Goal: Task Accomplishment & Management: Use online tool/utility

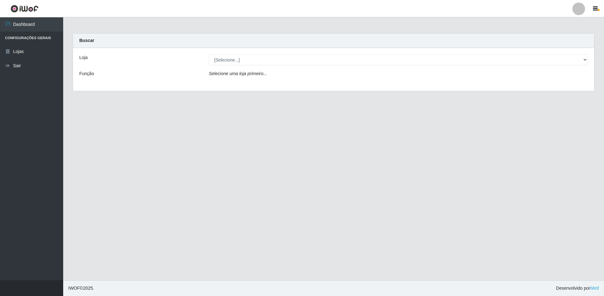
click at [229, 67] on div "Loja [Selecione...] Extrabom - Loja 51 Gaivotas Função Selecione uma loja prime…" at bounding box center [333, 69] width 521 height 43
click at [230, 65] on div "Loja [Selecione...] Extrabom - Loja 51 Gaivotas Função Selecione uma loja prime…" at bounding box center [333, 69] width 521 height 43
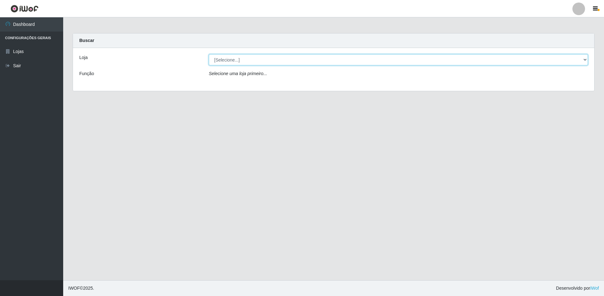
click at [237, 59] on select "[Selecione...] Extrabom - Loja 51 Gaivotas" at bounding box center [398, 59] width 379 height 11
select select "469"
click at [209, 54] on select "[Selecione...] Extrabom - Loja 51 Gaivotas" at bounding box center [398, 59] width 379 height 11
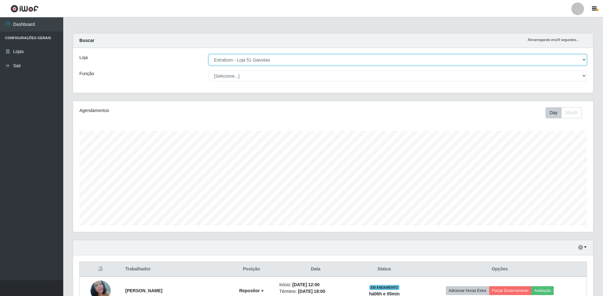
scroll to position [131, 520]
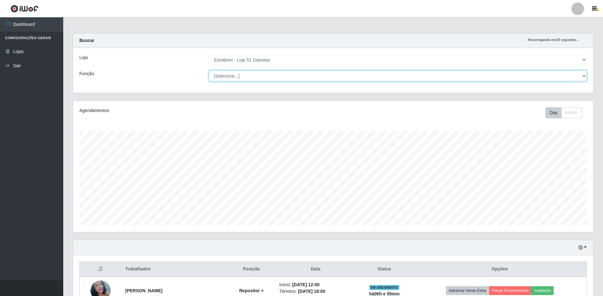
click at [240, 79] on select "[Selecione...] Repositor Repositor + Repositor ++" at bounding box center [398, 75] width 378 height 11
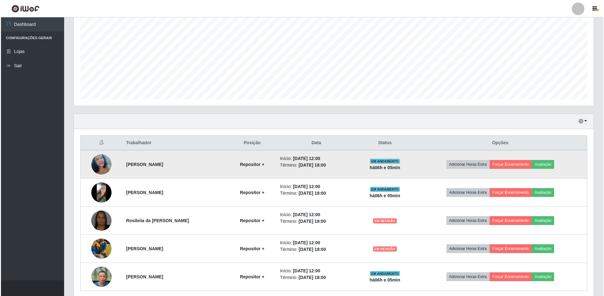
scroll to position [151, 0]
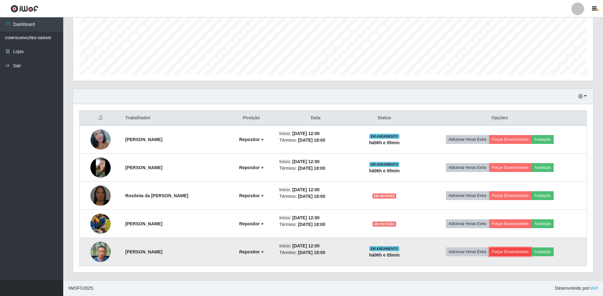
click at [515, 252] on button "Forçar Encerramento" at bounding box center [510, 252] width 42 height 9
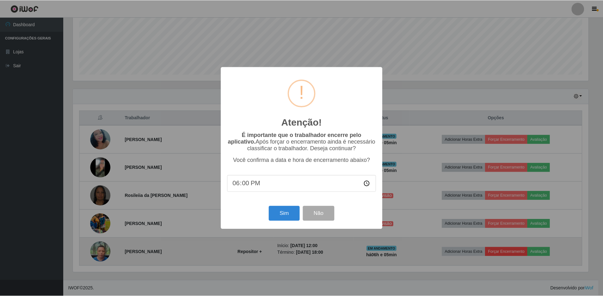
scroll to position [131, 517]
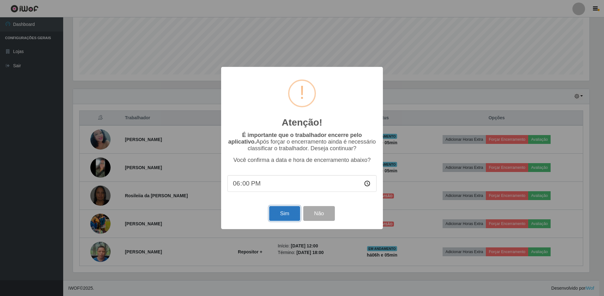
click at [279, 220] on button "Sim" at bounding box center [284, 213] width 31 height 15
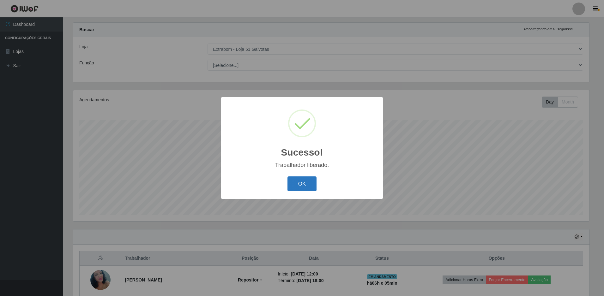
click at [297, 188] on button "OK" at bounding box center [302, 184] width 29 height 15
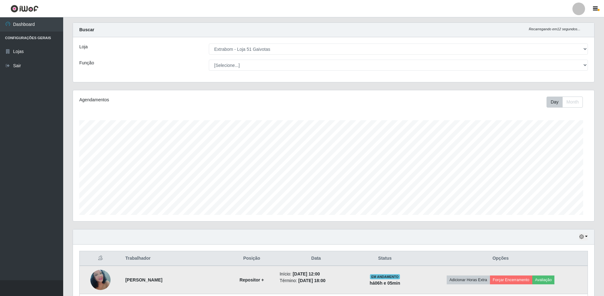
scroll to position [131, 520]
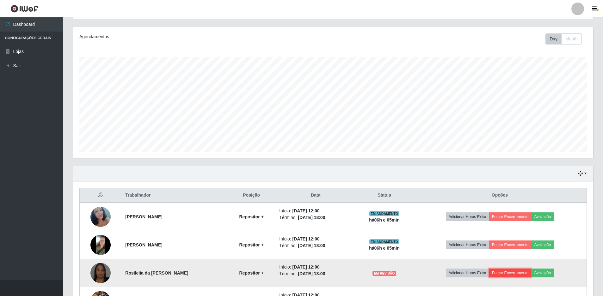
click at [503, 275] on button "Forçar Encerramento" at bounding box center [510, 273] width 42 height 9
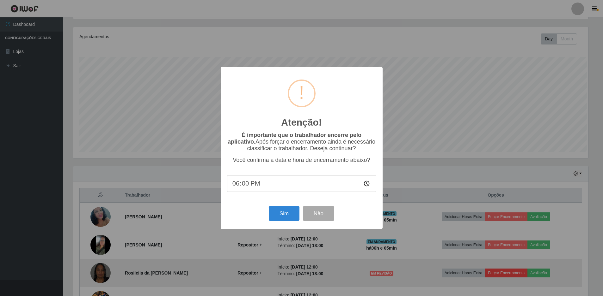
scroll to position [131, 517]
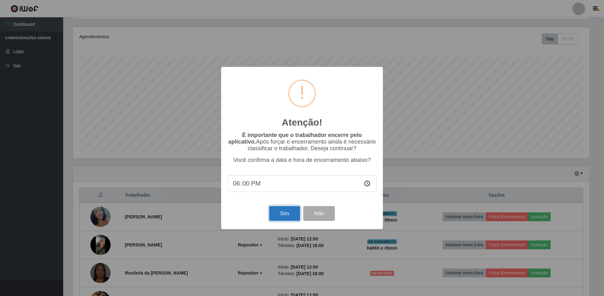
click at [280, 214] on button "Sim" at bounding box center [284, 213] width 31 height 15
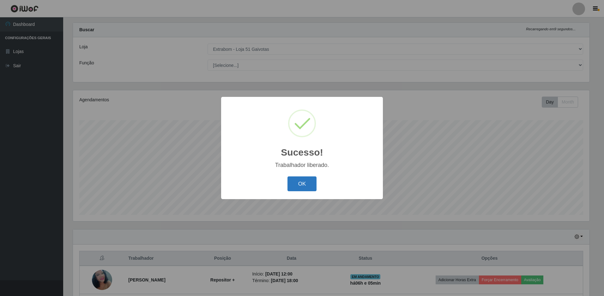
click at [310, 184] on button "OK" at bounding box center [302, 184] width 29 height 15
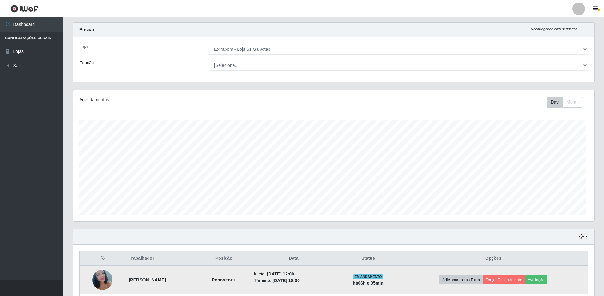
scroll to position [131, 520]
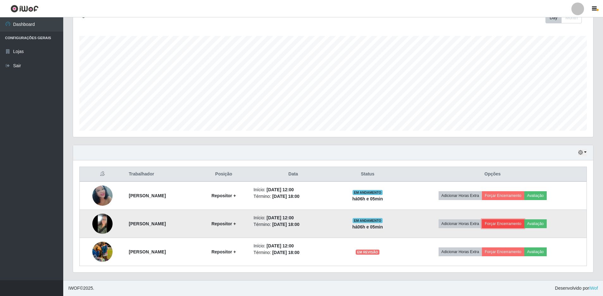
click at [504, 222] on button "Forçar Encerramento" at bounding box center [503, 224] width 42 height 9
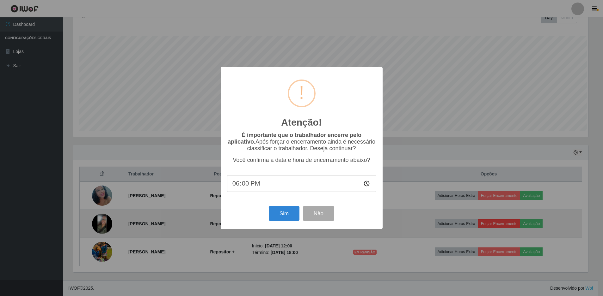
scroll to position [131, 517]
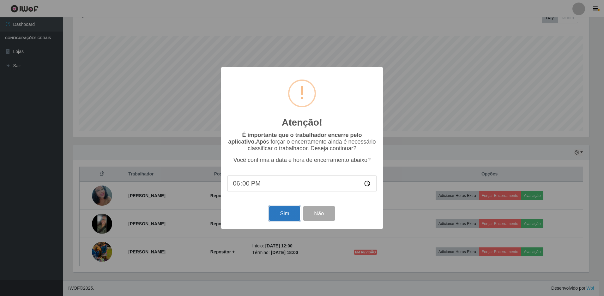
click at [282, 219] on button "Sim" at bounding box center [284, 213] width 31 height 15
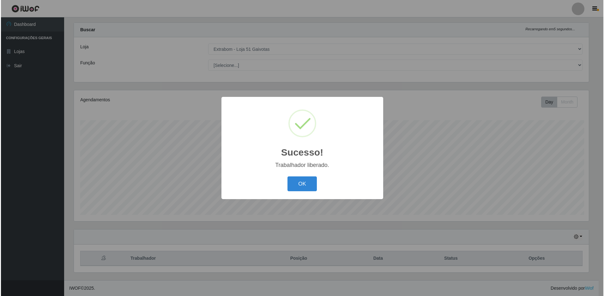
scroll to position [0, 0]
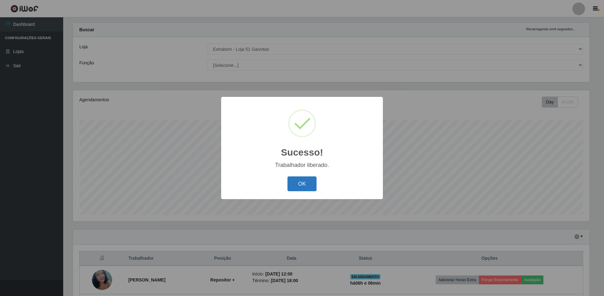
click at [306, 189] on button "OK" at bounding box center [302, 184] width 29 height 15
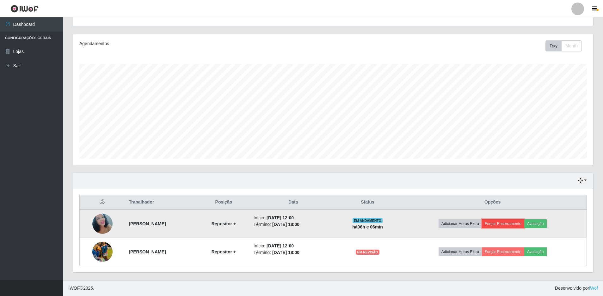
click at [506, 223] on button "Forçar Encerramento" at bounding box center [503, 224] width 42 height 9
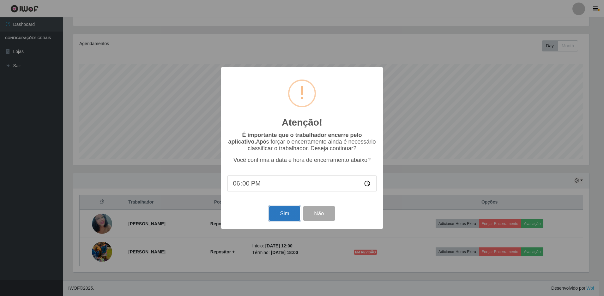
click at [289, 210] on button "Sim" at bounding box center [284, 213] width 31 height 15
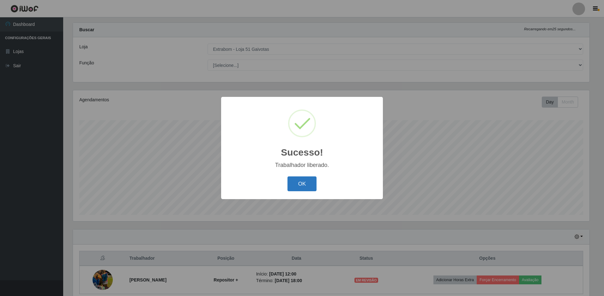
click at [303, 181] on button "OK" at bounding box center [302, 184] width 29 height 15
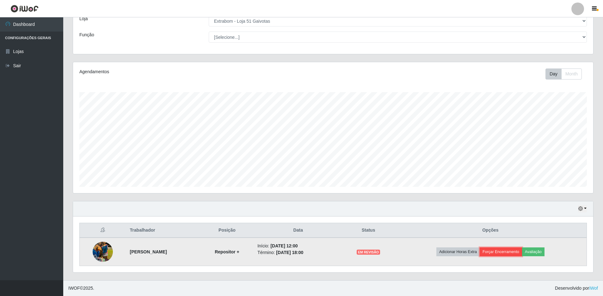
click at [515, 252] on button "Forçar Encerramento" at bounding box center [500, 252] width 42 height 9
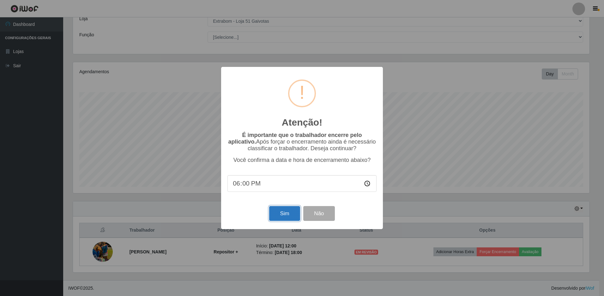
click at [281, 215] on button "Sim" at bounding box center [284, 213] width 31 height 15
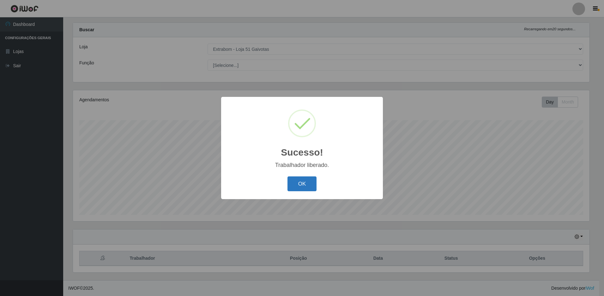
click at [299, 184] on button "OK" at bounding box center [302, 184] width 29 height 15
